Goal: Task Accomplishment & Management: Complete application form

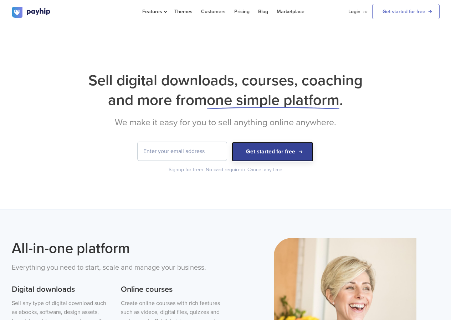
click at [284, 154] on button "Get started for free" at bounding box center [273, 152] width 82 height 20
click at [260, 150] on button "Get started for free" at bounding box center [273, 152] width 82 height 20
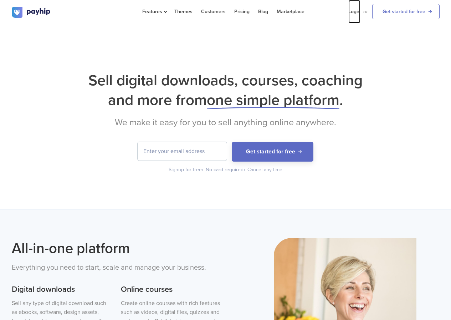
click at [355, 12] on link "Login" at bounding box center [354, 11] width 12 height 23
